Goal: Information Seeking & Learning: Learn about a topic

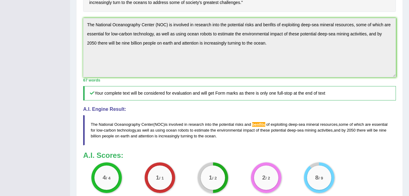
scroll to position [188, 0]
click at [258, 126] on span "benfits" at bounding box center [258, 124] width 13 height 5
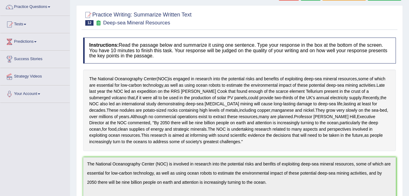
scroll to position [0, 0]
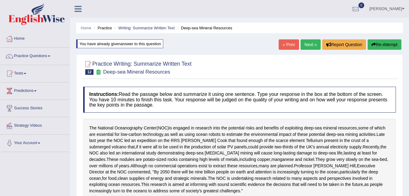
click at [314, 47] on link "Next »" at bounding box center [311, 44] width 20 height 10
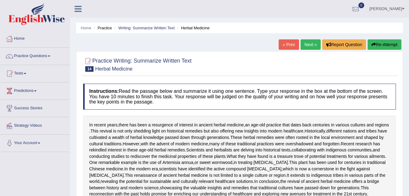
click at [289, 47] on link "« Prev" at bounding box center [289, 44] width 20 height 10
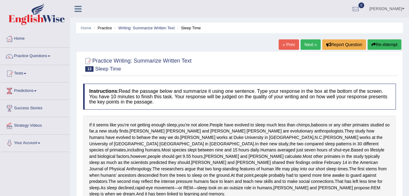
click at [291, 44] on link "« Prev" at bounding box center [289, 44] width 20 height 10
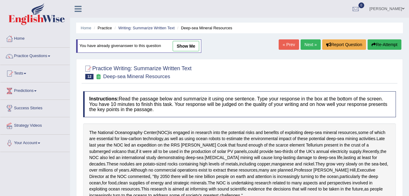
click at [191, 44] on link "show me" at bounding box center [186, 46] width 27 height 10
type textarea "The National Oceanography Center (NOC) is involved in research into the potenti…"
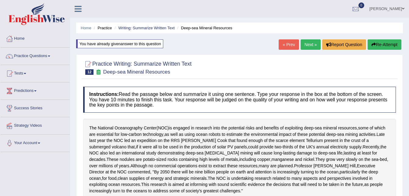
click at [308, 43] on link "Next »" at bounding box center [311, 44] width 20 height 10
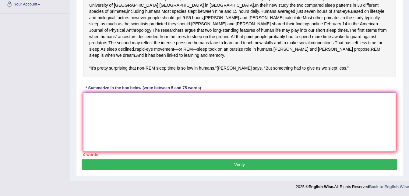
click at [197, 123] on textarea at bounding box center [239, 121] width 313 height 59
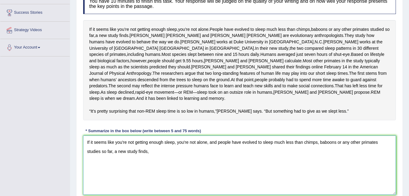
scroll to position [151, 0]
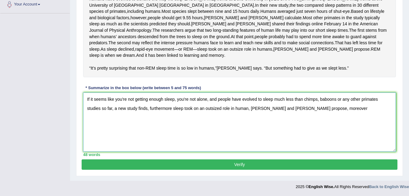
click at [285, 99] on textarea "If it seems like you're not getting enough sleep, you're not alone, and people …" at bounding box center [239, 121] width 313 height 59
click at [313, 110] on textarea "If it seems like you're not getting enough sleep, you're not alone, and people …" at bounding box center [239, 121] width 313 height 59
click at [114, 109] on textarea "If it seems like you're not getting enough sleep, you're not alone, and people …" at bounding box center [239, 121] width 313 height 59
click at [133, 108] on textarea "If it seems like you're not getting enough sleep, you're not alone, and people …" at bounding box center [239, 121] width 313 height 59
click at [336, 109] on textarea "If it seems like you're not getting enough sleep, you're not alone, and people …" at bounding box center [239, 121] width 313 height 59
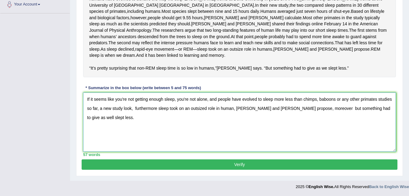
type textarea "If it seems like you're not getting enough sleep, you're not alone, and people …"
click at [258, 166] on button "Verify" at bounding box center [240, 164] width 316 height 10
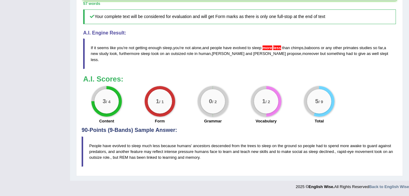
scroll to position [0, 0]
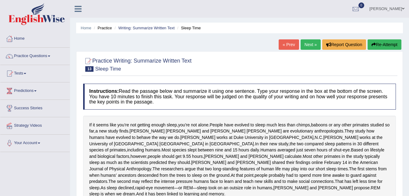
click at [310, 40] on link "Next »" at bounding box center [311, 44] width 20 height 10
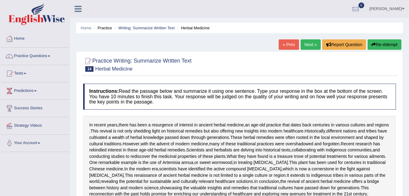
click at [386, 41] on button "Re-Attempt" at bounding box center [385, 44] width 34 height 10
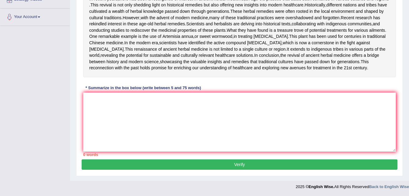
scroll to position [176, 0]
click at [180, 90] on div "* Summarize in the box below (write between 5 and 75 words)" at bounding box center [143, 88] width 120 height 6
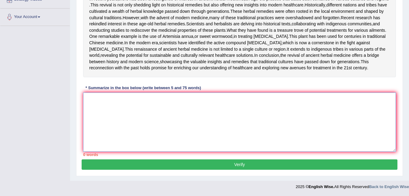
click at [176, 106] on textarea at bounding box center [239, 121] width 313 height 59
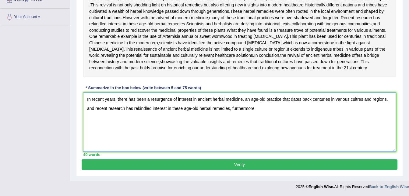
scroll to position [161, 0]
click at [301, 116] on textarea "In recent years, there has been a resurgence of interest in ancient herbal medi…" at bounding box center [239, 121] width 313 height 59
click at [271, 121] on textarea "In recent years, there has been a resurgence of interest in ancient herbal medi…" at bounding box center [239, 121] width 313 height 59
click at [150, 133] on textarea "In recent years, there has been a resurgence of interest in ancient herbal medi…" at bounding box center [239, 121] width 313 height 59
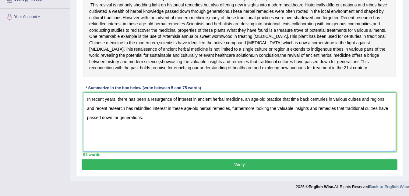
type textarea "In recent years, there has been a resurgence of interest in ancient herbal medi…"
click at [201, 165] on button "Verify" at bounding box center [240, 164] width 316 height 10
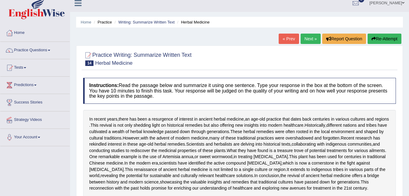
scroll to position [0, 0]
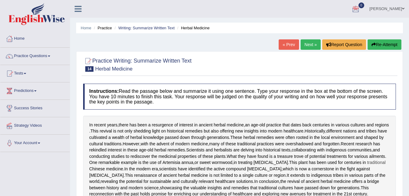
click at [357, 195] on html "Toggle navigation Home Practice Questions Speaking Practice Read Aloud Repeat S…" at bounding box center [204, 98] width 409 height 196
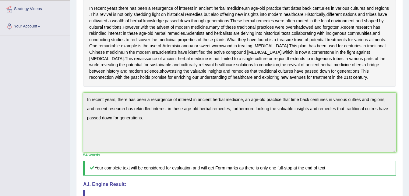
scroll to position [306, 0]
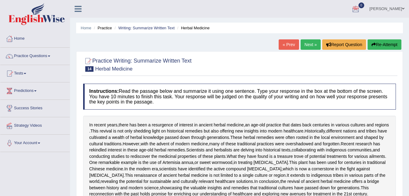
scroll to position [0, 0]
click at [313, 44] on link "Next »" at bounding box center [311, 44] width 20 height 10
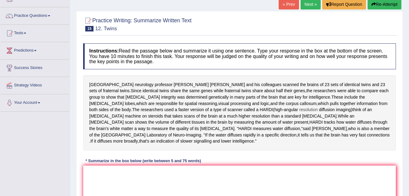
scroll to position [124, 0]
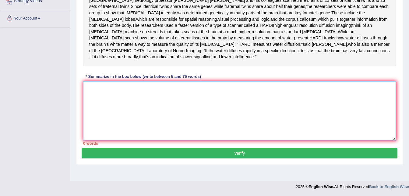
click at [133, 81] on textarea at bounding box center [239, 110] width 313 height 59
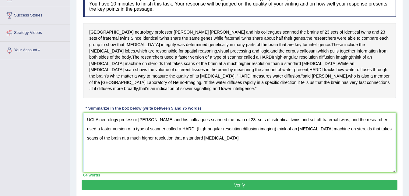
scroll to position [93, 0]
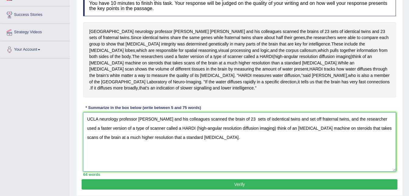
click at [111, 122] on textarea "UCLA neurology professor Paul Thompson and his colleagues scanned the brain of …" at bounding box center [239, 141] width 313 height 59
click at [295, 113] on textarea "UCLA neurology professor Paul Thompson and his colleagues scanned the brain of …" at bounding box center [239, 141] width 313 height 59
click at [206, 130] on textarea "UCLA neurology professor Paul Thompson and his colleagues scanned the brain of …" at bounding box center [239, 141] width 313 height 59
click at [268, 112] on textarea "UCLA neurology professor Paul Thompson and his colleagues scanned the brain of …" at bounding box center [239, 141] width 313 height 59
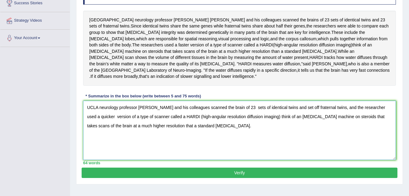
scroll to position [124, 0]
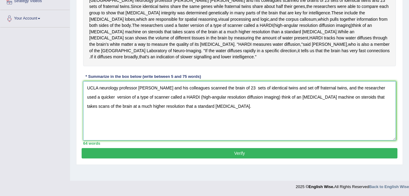
type textarea "UCLA neurology professor Paul Thompson and his colleagues scanned the brain of …"
click at [245, 148] on button "Verify" at bounding box center [240, 153] width 316 height 10
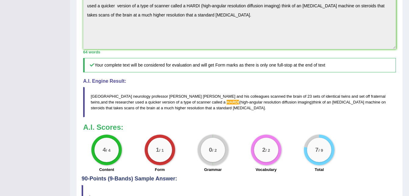
scroll to position [0, 0]
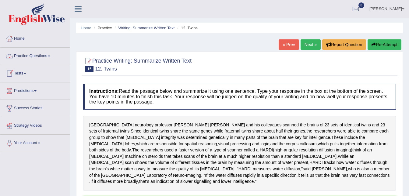
click at [45, 56] on link "Practice Questions" at bounding box center [34, 55] width 69 height 15
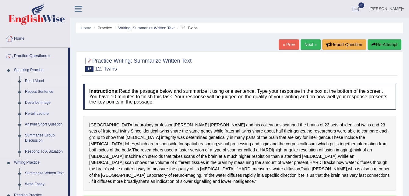
click at [42, 82] on link "Read Aloud" at bounding box center [45, 81] width 46 height 11
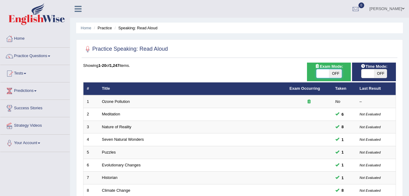
click at [327, 75] on span at bounding box center [323, 73] width 13 height 9
checkbox input "true"
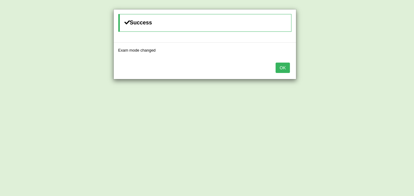
click at [279, 72] on button "OK" at bounding box center [283, 67] width 14 height 10
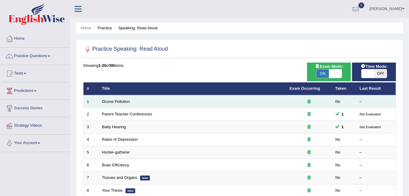
click at [227, 101] on td "Ozone Pollution" at bounding box center [193, 101] width 188 height 13
click at [132, 103] on td "Ozone Pollution" at bounding box center [193, 101] width 188 height 13
click at [118, 100] on link "Ozone Pollution" at bounding box center [116, 101] width 28 height 5
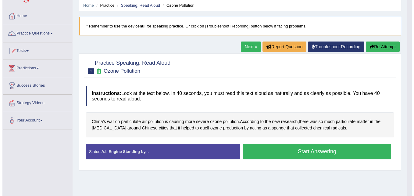
scroll to position [27, 0]
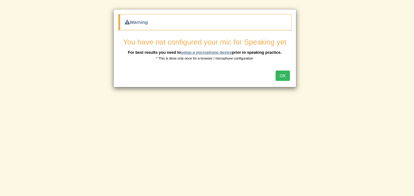
click at [205, 51] on link "setup a microphone device" at bounding box center [206, 52] width 51 height 5
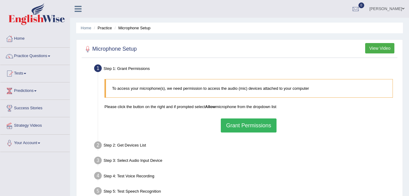
click at [259, 124] on button "Grant Permissions" at bounding box center [248, 125] width 55 height 14
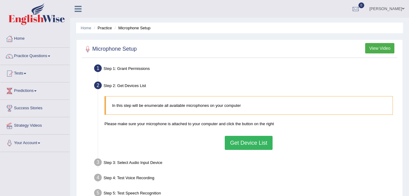
click at [243, 142] on button "Get Device List" at bounding box center [249, 143] width 48 height 14
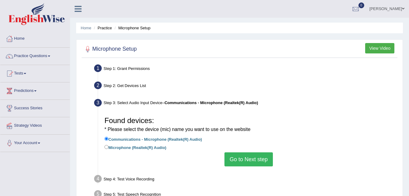
click at [248, 157] on button "Go to Next step" at bounding box center [249, 159] width 48 height 14
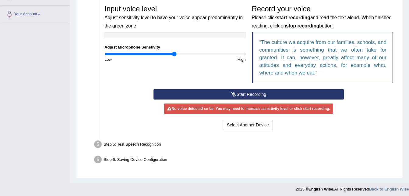
scroll to position [131, 0]
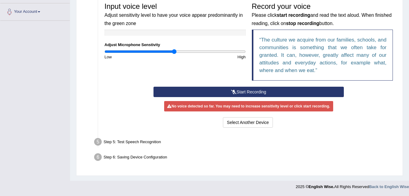
click at [244, 92] on button "Start Recording" at bounding box center [249, 92] width 190 height 10
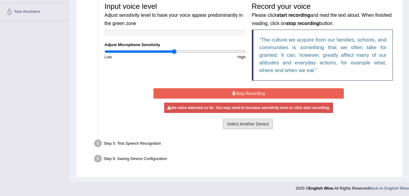
click at [247, 122] on button "Select Another Device" at bounding box center [248, 124] width 50 height 10
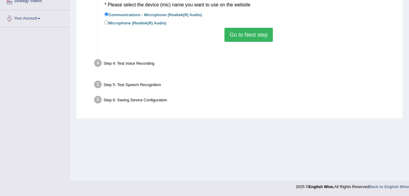
scroll to position [124, 0]
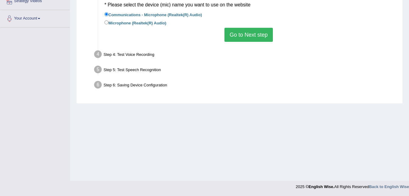
click at [247, 41] on button "Go to Next step" at bounding box center [249, 35] width 48 height 14
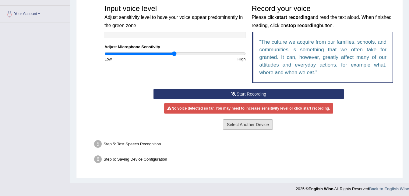
scroll to position [130, 0]
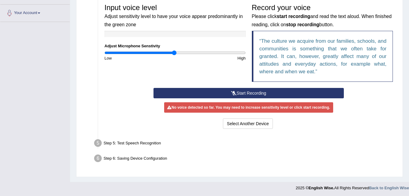
click at [240, 92] on button "Start Recording" at bounding box center [249, 93] width 190 height 10
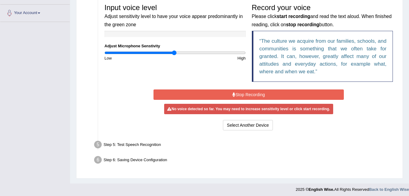
click at [240, 92] on button "Stop Recording" at bounding box center [249, 94] width 190 height 10
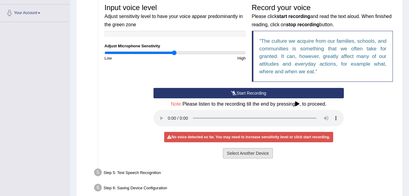
drag, startPoint x: 252, startPoint y: 145, endPoint x: 242, endPoint y: 155, distance: 14.0
click at [242, 155] on div "Start Recording Stop Recording Note: Please listen to the recording till the en…" at bounding box center [249, 124] width 197 height 72
click at [242, 155] on button "Select Another Device" at bounding box center [248, 153] width 50 height 10
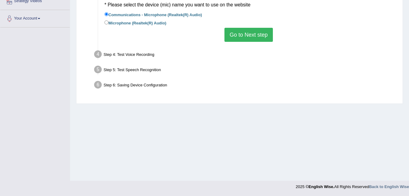
scroll to position [0, 0]
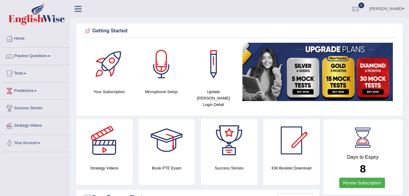
click at [97, 70] on div at bounding box center [109, 64] width 43 height 43
drag, startPoint x: 0, startPoint y: 0, endPoint x: 57, endPoint y: 191, distance: 199.5
click at [96, 72] on div at bounding box center [109, 64] width 43 height 43
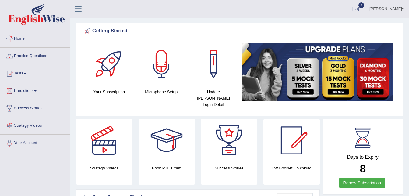
click at [96, 72] on div at bounding box center [109, 64] width 43 height 43
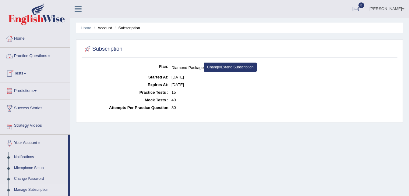
click at [45, 59] on link "Practice Questions" at bounding box center [34, 55] width 69 height 15
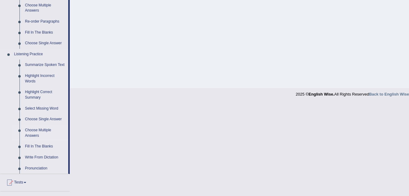
scroll to position [222, 0]
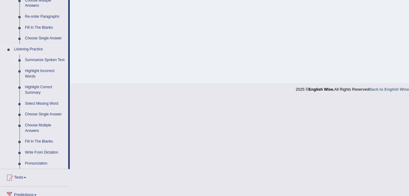
click at [44, 59] on link "Summarize Spoken Text" at bounding box center [45, 60] width 46 height 11
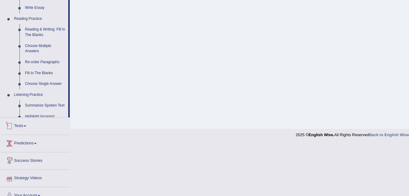
scroll to position [176, 0]
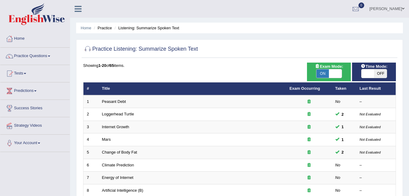
click at [120, 101] on link "Peasant Debt" at bounding box center [114, 101] width 24 height 5
click at [47, 58] on link "Practice Questions" at bounding box center [34, 55] width 69 height 15
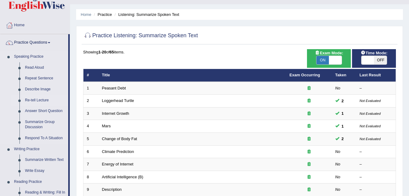
scroll to position [15, 0]
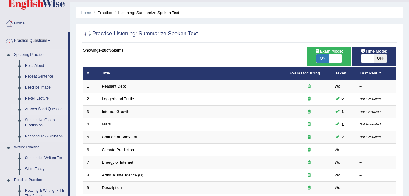
click at [40, 110] on link "Answer Short Question" at bounding box center [45, 109] width 46 height 11
